Goal: Transaction & Acquisition: Book appointment/travel/reservation

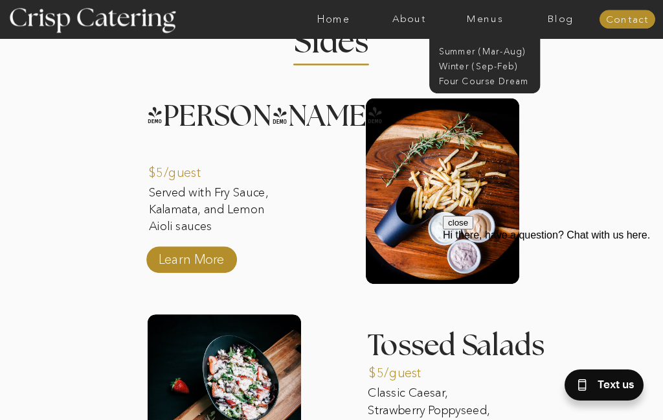
scroll to position [1495, 0]
click at [209, 258] on p "Learn More" at bounding box center [191, 257] width 73 height 32
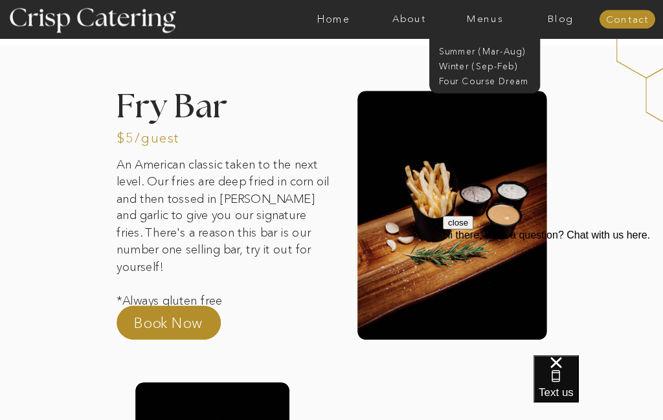
click at [494, 66] on nav "Winter (Sep-Feb)" at bounding box center [484, 65] width 91 height 10
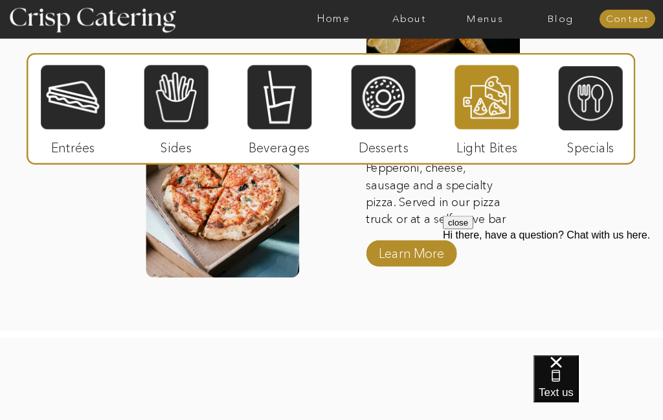
scroll to position [1868, 0]
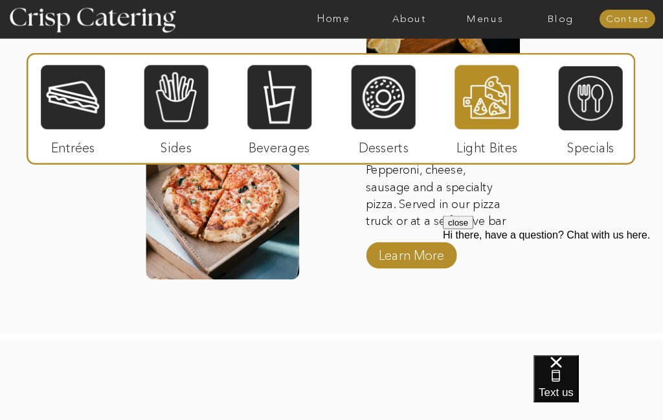
click at [492, 98] on div at bounding box center [487, 97] width 64 height 66
click at [498, 100] on div at bounding box center [487, 97] width 64 height 66
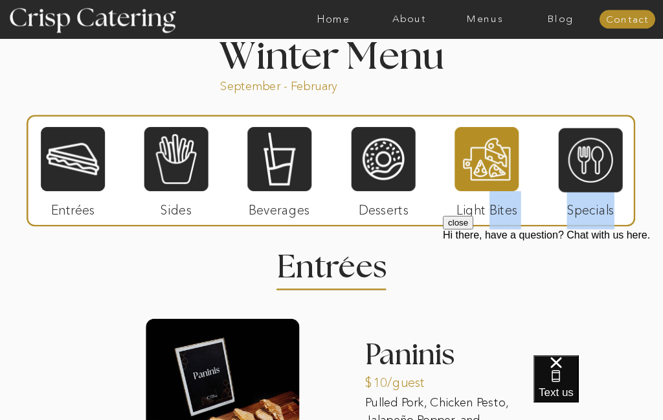
scroll to position [1222, 0]
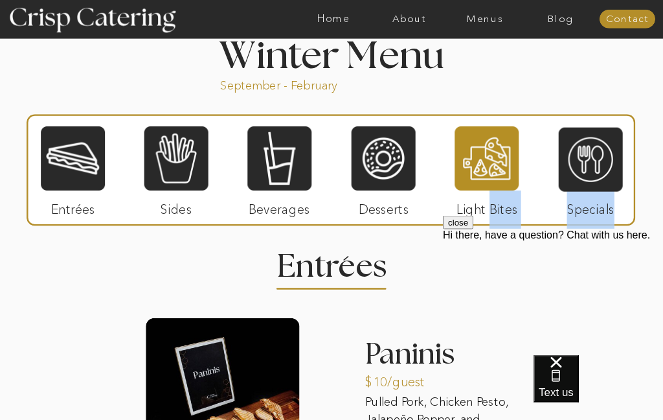
click at [353, 273] on h2 "Entrees" at bounding box center [331, 261] width 108 height 21
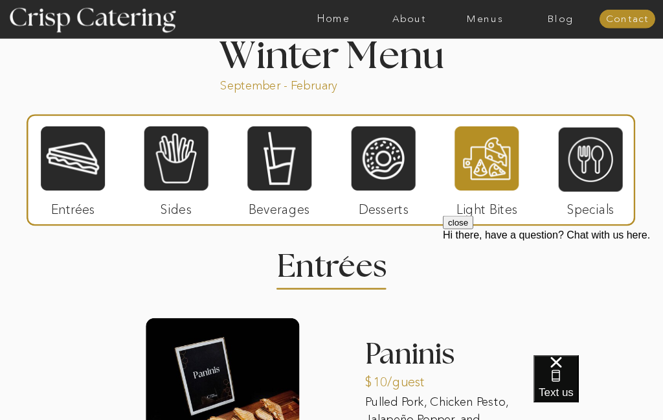
click at [354, 273] on h2 "Entrees" at bounding box center [331, 261] width 108 height 21
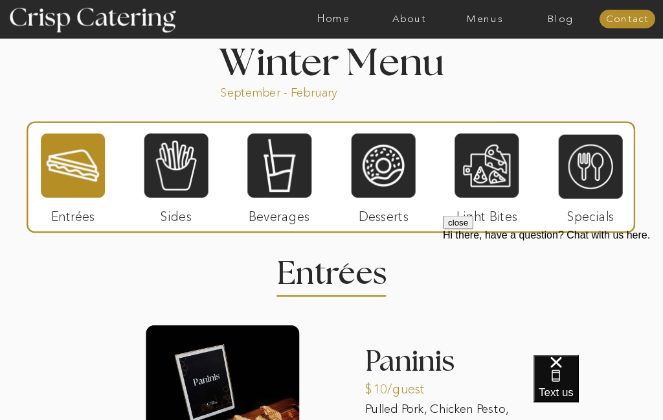
scroll to position [1215, 0]
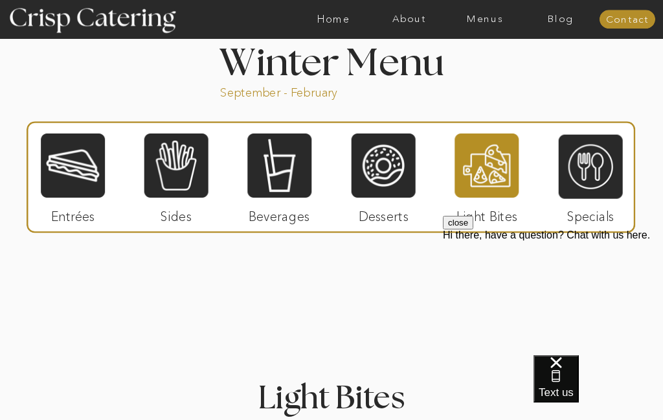
click at [490, 168] on div at bounding box center [487, 166] width 64 height 66
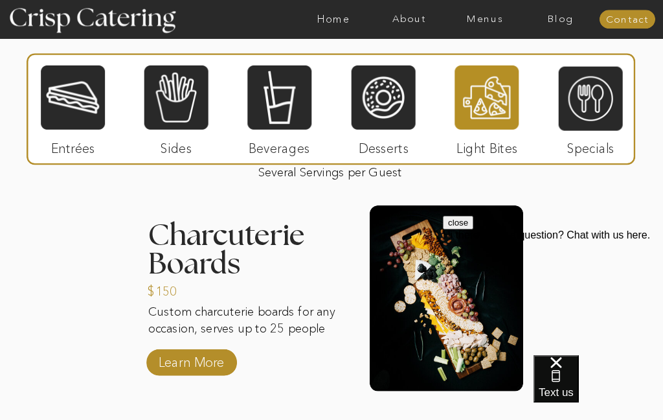
scroll to position [1356, 0]
